Goal: Browse casually

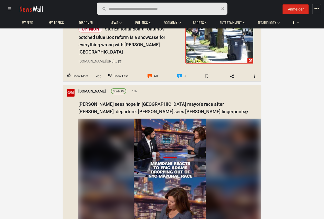
scroll to position [2024, 0]
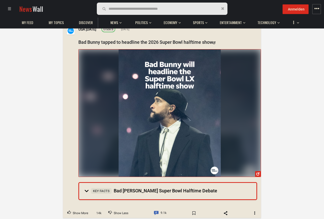
scroll to position [77, 0]
